Goal: Task Accomplishment & Management: Manage account settings

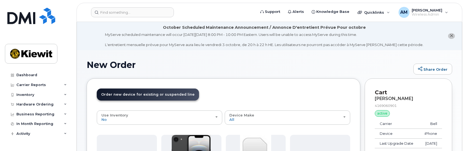
scroll to position [55, 0]
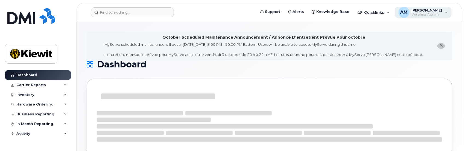
click at [446, 12] on div "AM [PERSON_NAME] Wireless Admin" at bounding box center [422, 12] width 57 height 11
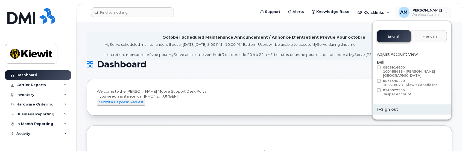
click at [391, 106] on div "Sign out" at bounding box center [411, 109] width 79 height 10
